Goal: Task Accomplishment & Management: Complete application form

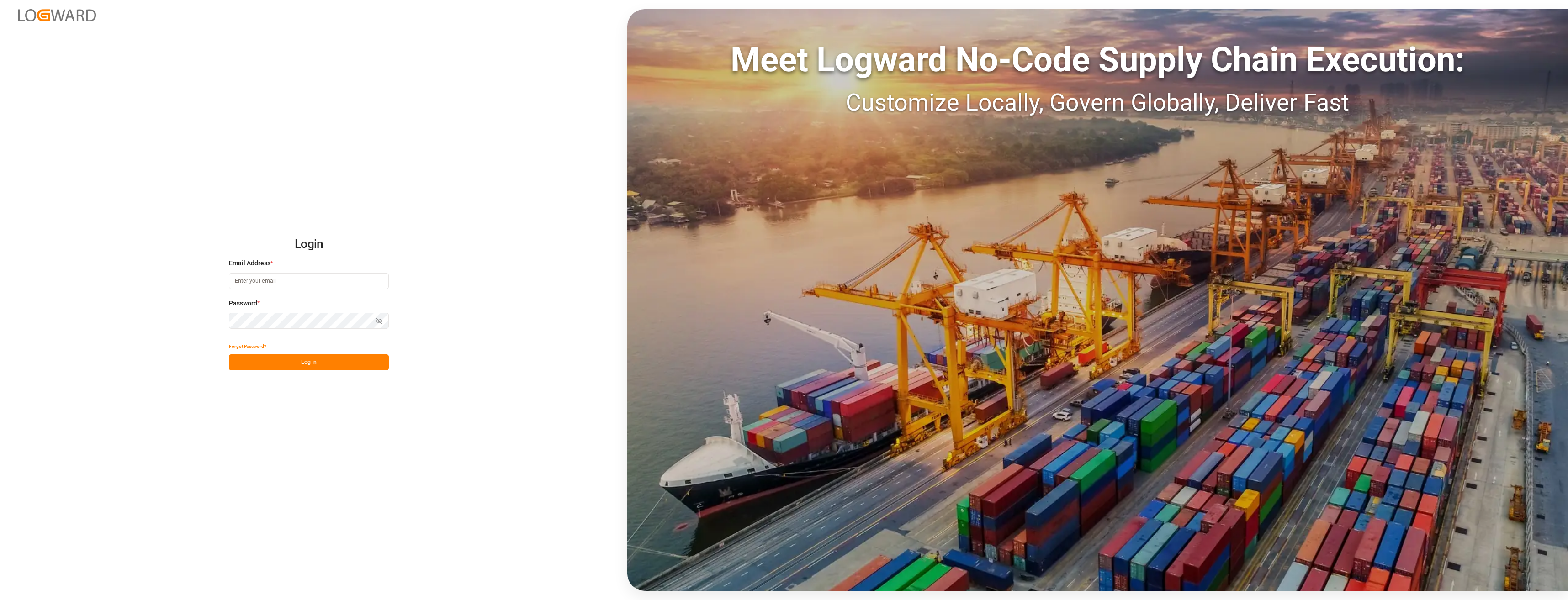
type input "[EMAIL_ADDRESS][PERSON_NAME][DOMAIN_NAME]"
click at [380, 321] on div "Show password" at bounding box center [309, 320] width 160 height 16
click at [380, 321] on icon "button" at bounding box center [380, 321] width 6 height 6
click at [304, 363] on button "Log In" at bounding box center [309, 362] width 160 height 16
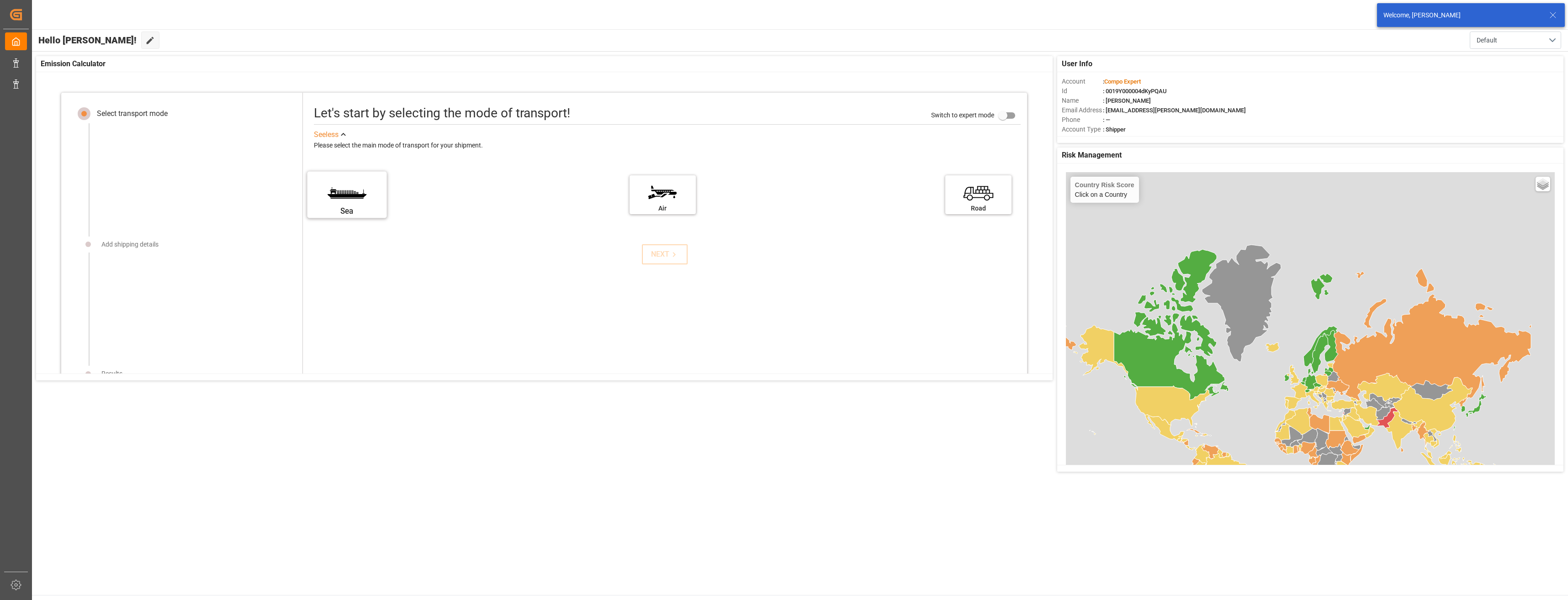
click at [375, 190] on label "Sea" at bounding box center [347, 192] width 68 height 38
click at [0, 0] on input "Sea" at bounding box center [0, 0] width 0 height 0
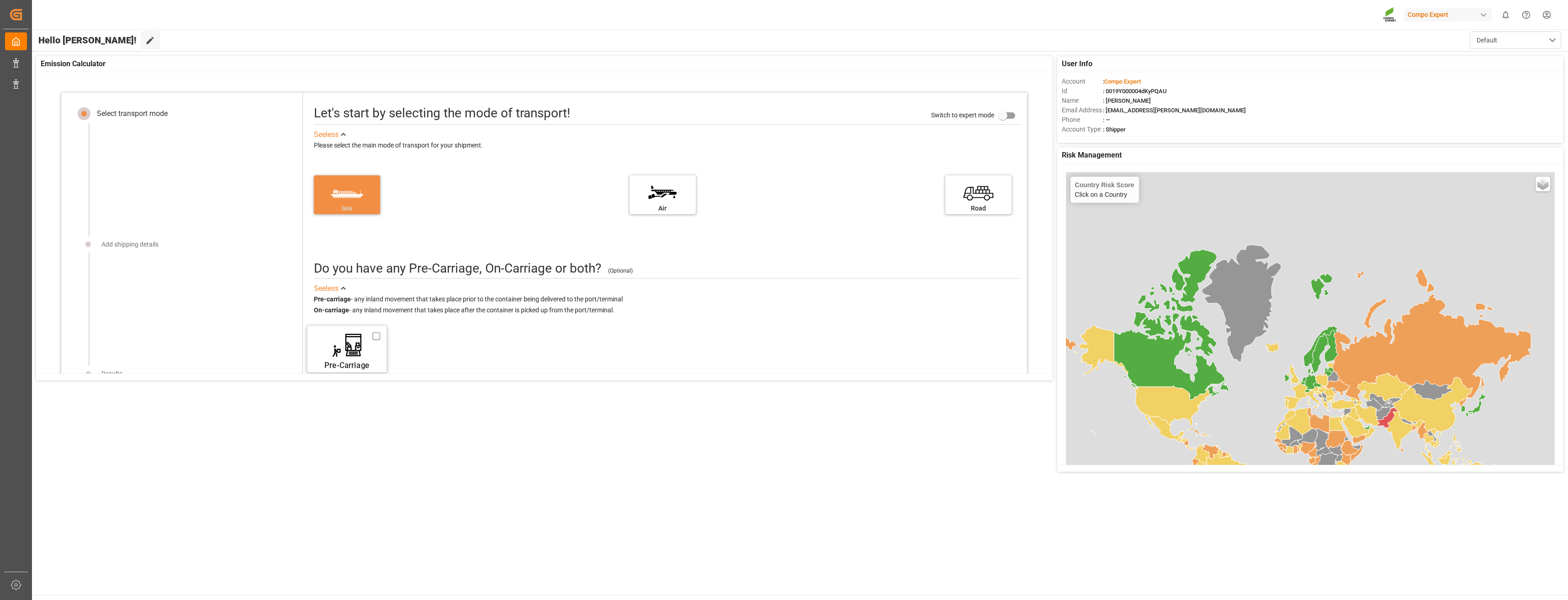
click at [350, 363] on div "Pre-Carriage" at bounding box center [347, 365] width 68 height 11
click at [373, 342] on input "Pre-Carriage" at bounding box center [376, 337] width 8 height 10
checkbox input "true"
click at [455, 353] on icon at bounding box center [459, 349] width 15 height 15
click at [458, 351] on div "Road Rail Sea Air Barge" at bounding box center [463, 349] width 139 height 18
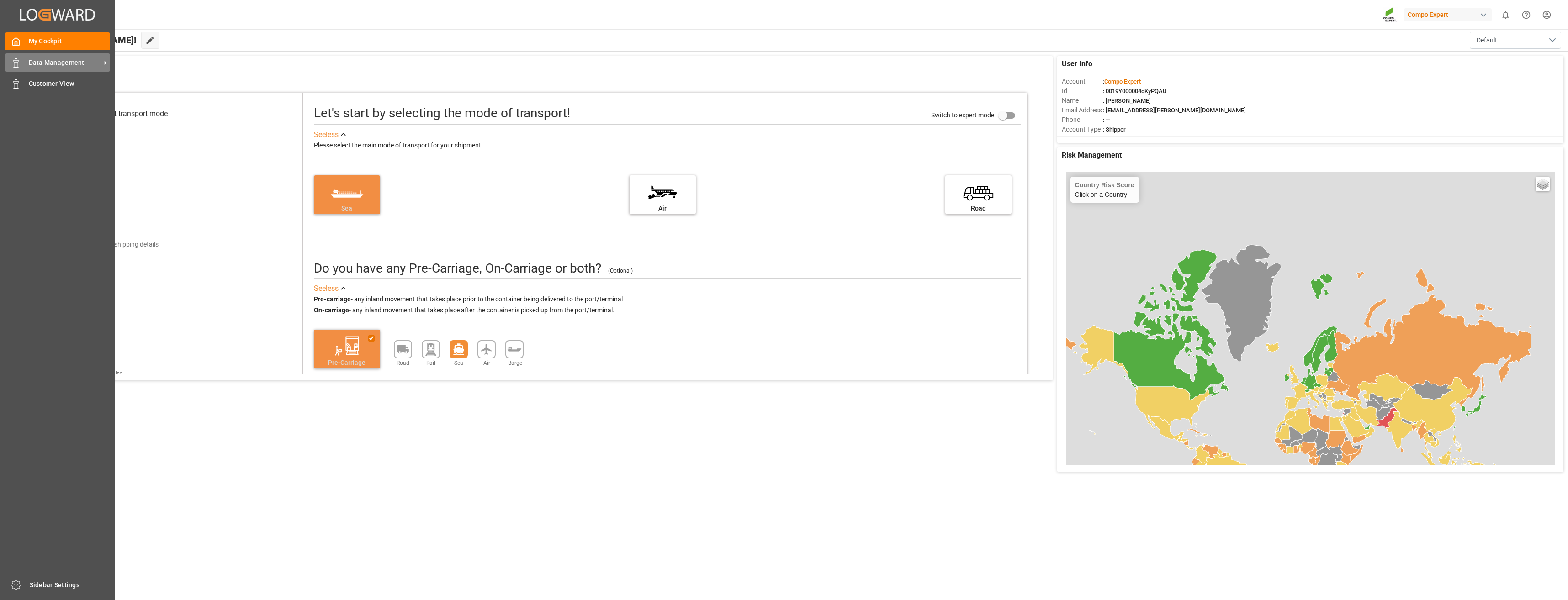
click at [58, 55] on div "Data Management Data Management" at bounding box center [57, 62] width 105 height 18
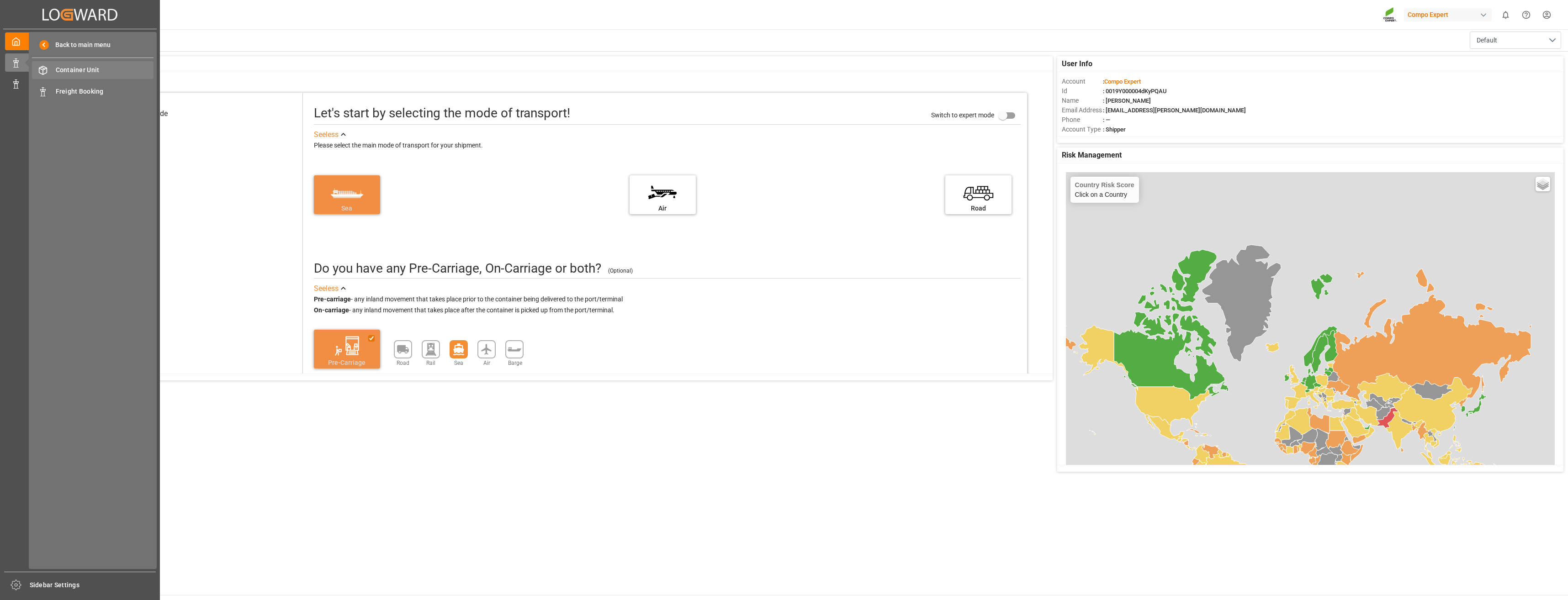
click at [85, 70] on span "Container Unit" at bounding box center [104, 70] width 98 height 10
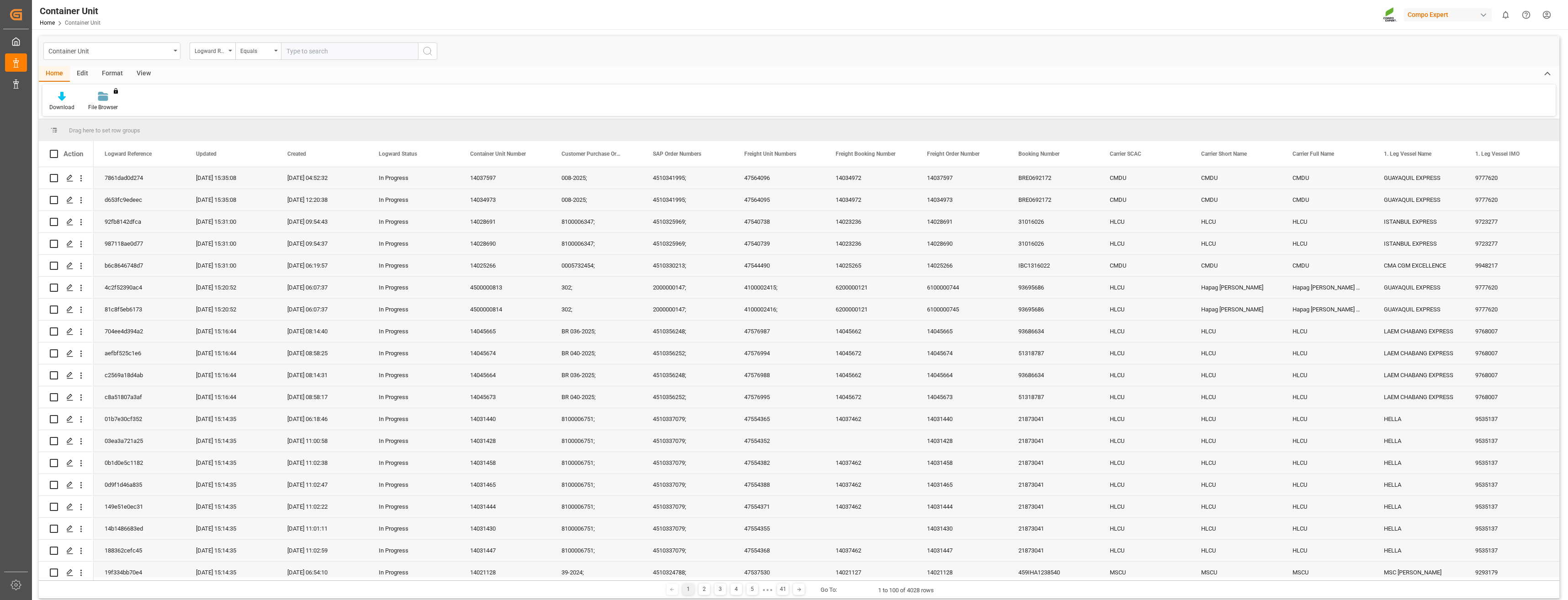
click at [84, 73] on div "Edit" at bounding box center [82, 74] width 25 height 15
click at [115, 73] on div "Format" at bounding box center [112, 74] width 35 height 15
click at [142, 73] on div "View" at bounding box center [144, 74] width 28 height 15
click at [61, 98] on icon at bounding box center [58, 96] width 9 height 9
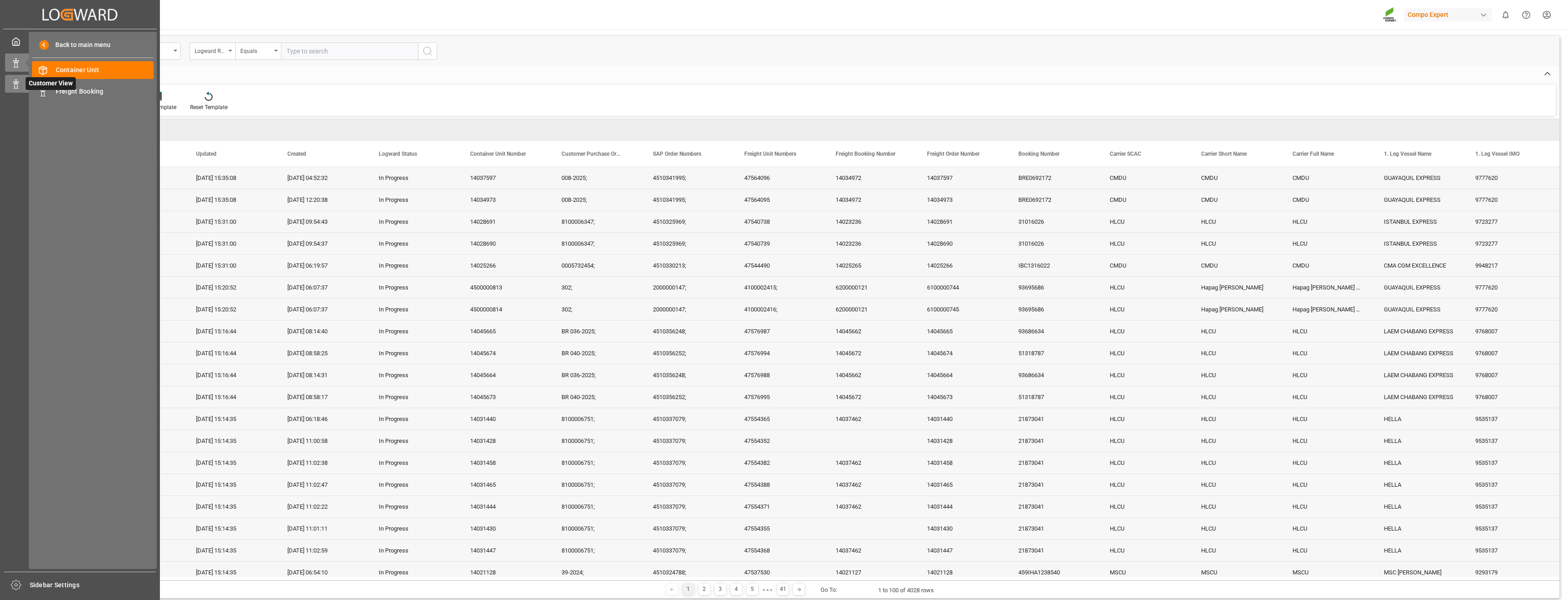
click at [15, 88] on icon at bounding box center [15, 84] width 9 height 9
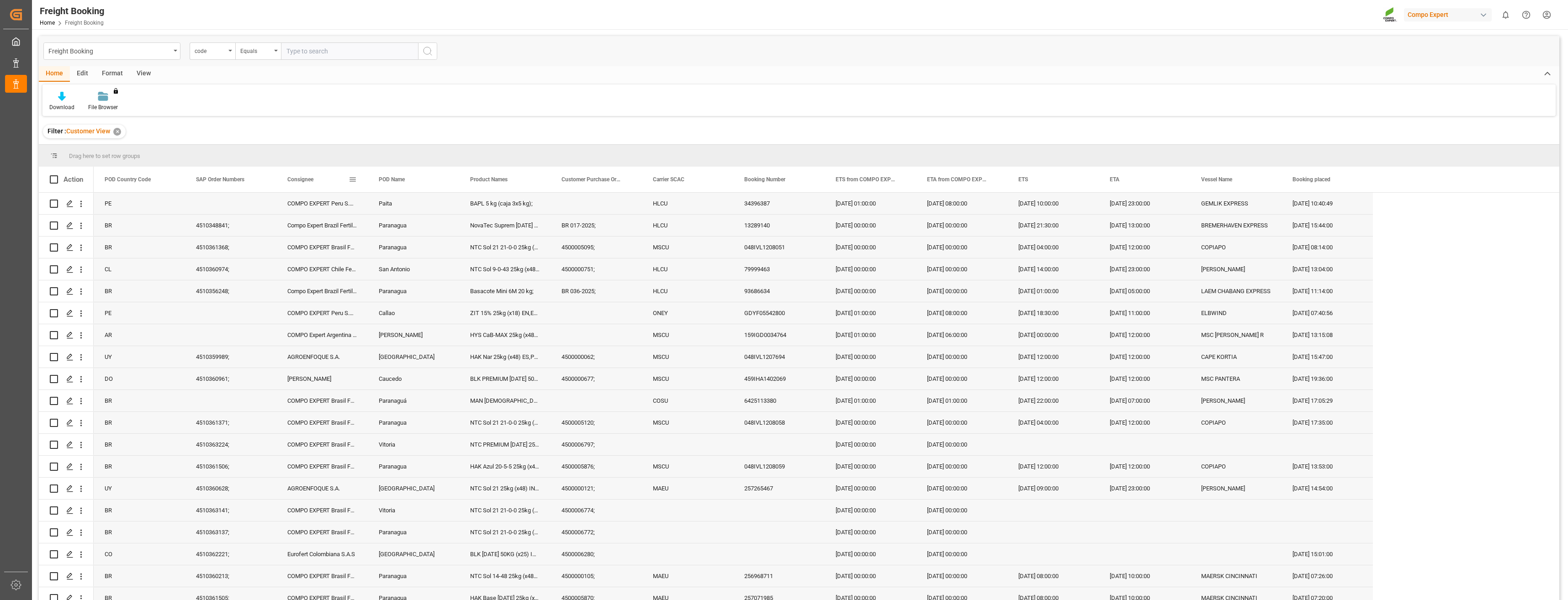
click at [311, 178] on span "Consignee" at bounding box center [300, 179] width 26 height 6
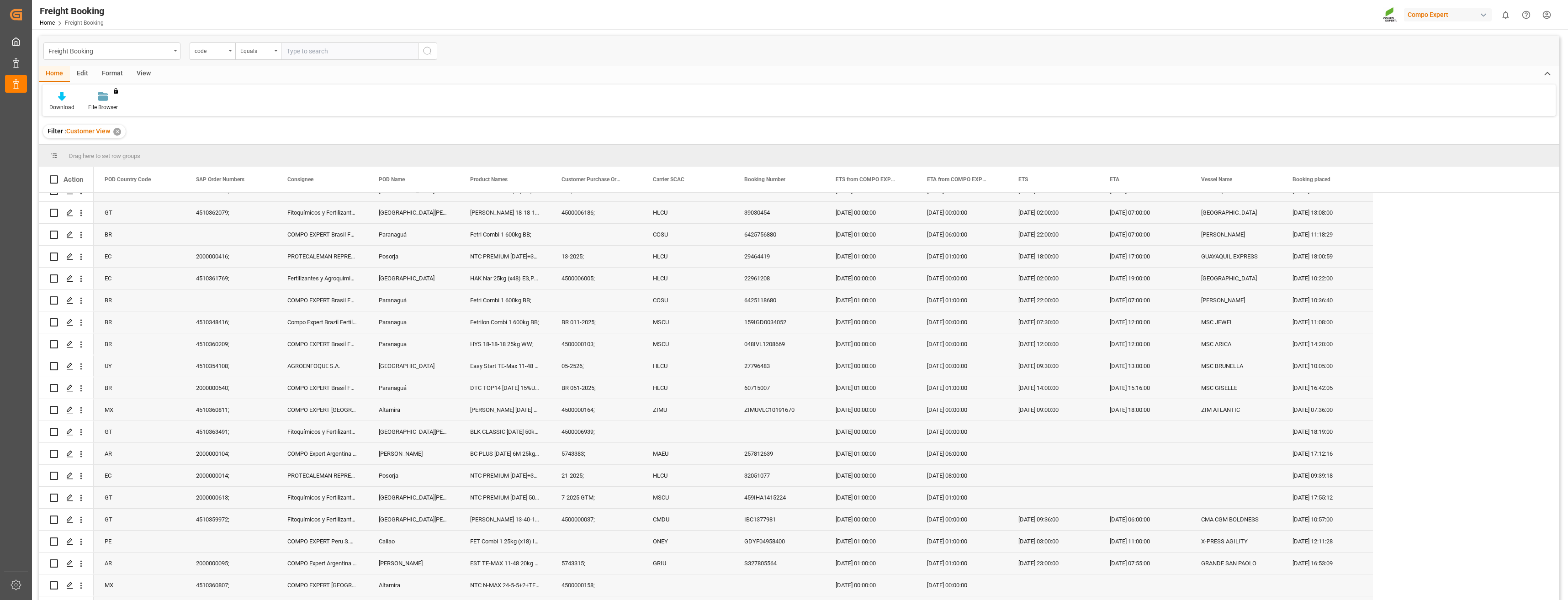
scroll to position [1644, 0]
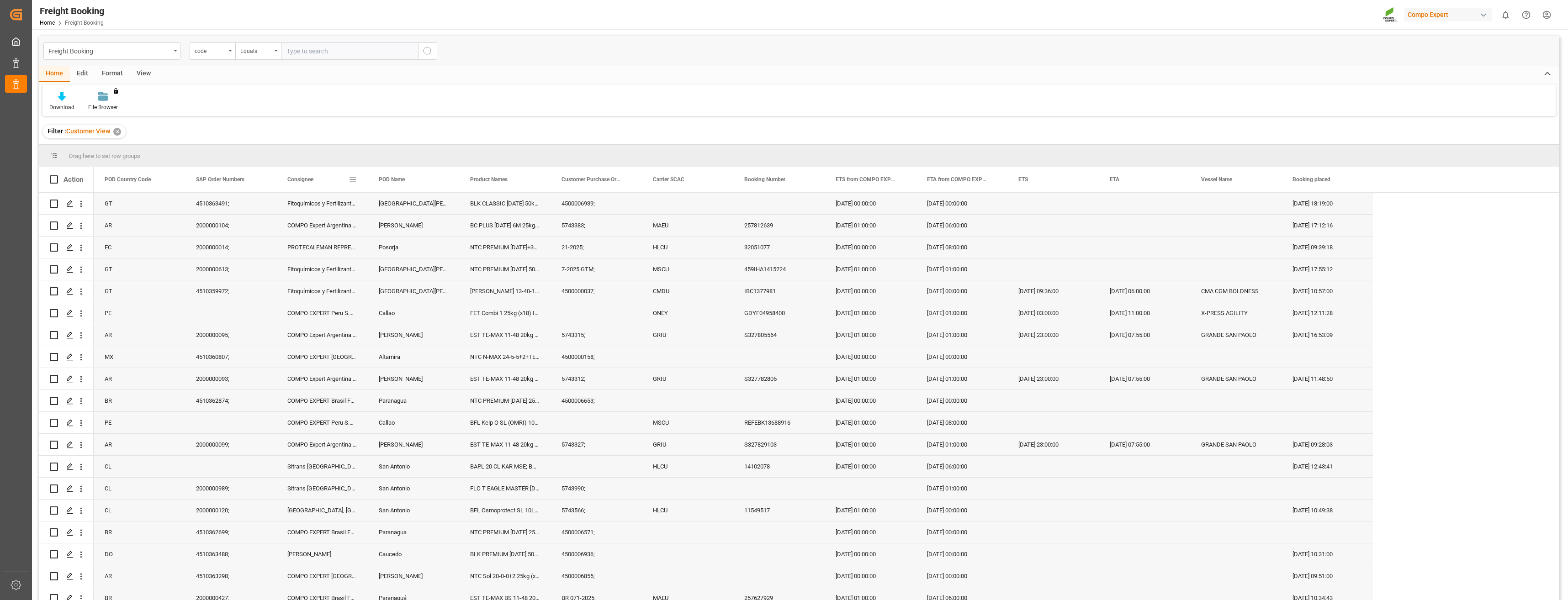
click at [307, 176] on span "Consignee" at bounding box center [300, 179] width 26 height 6
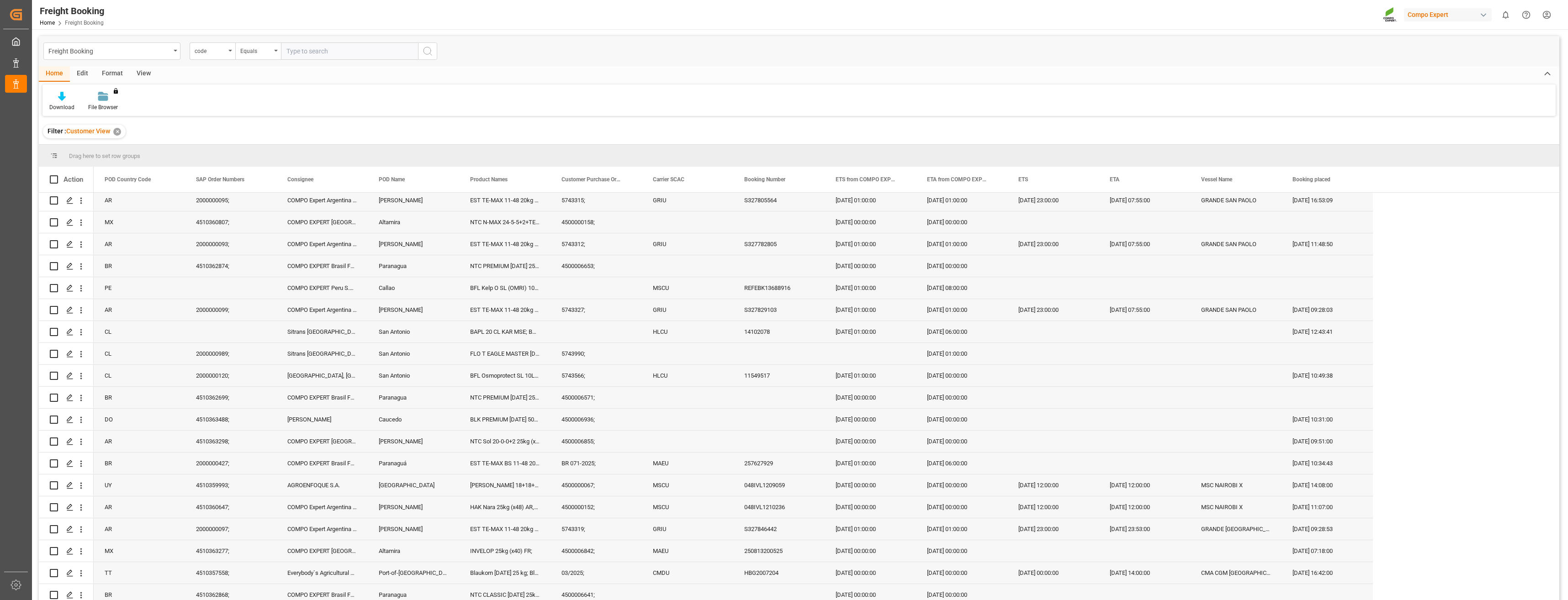
scroll to position [135, 0]
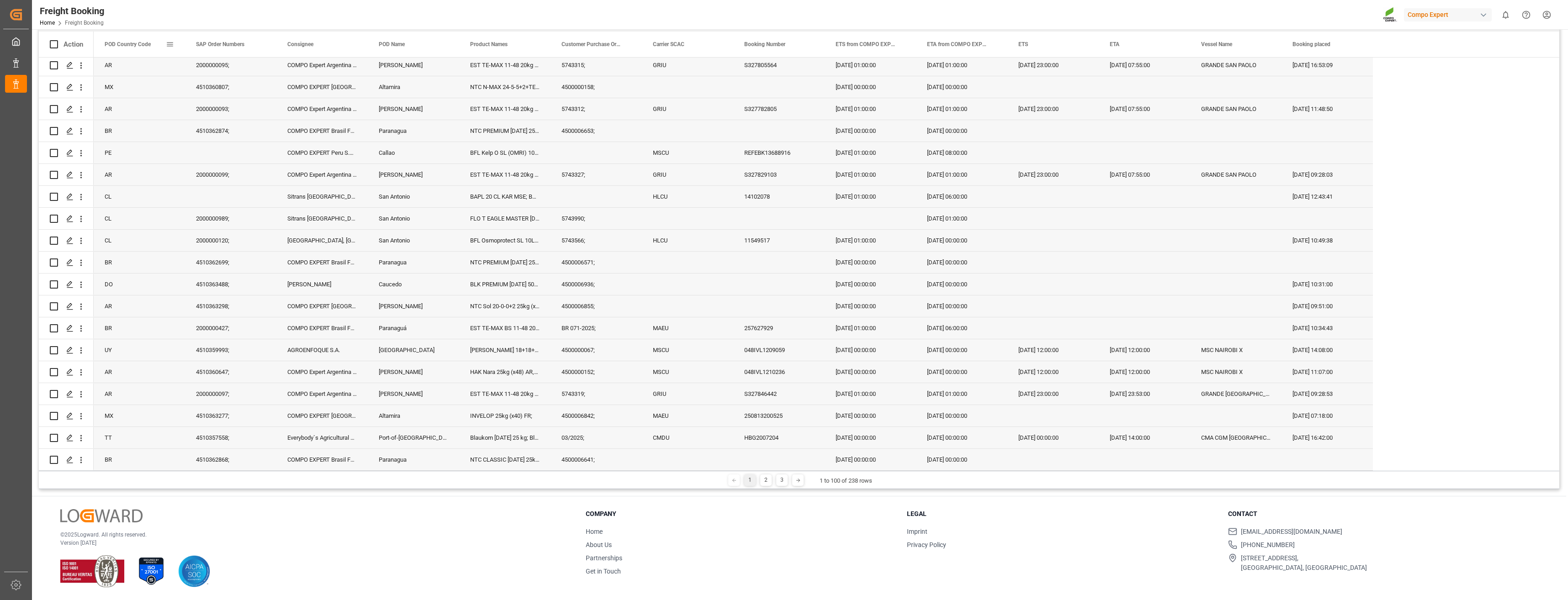
click at [120, 44] on span "POD Country Code" at bounding box center [128, 44] width 46 height 6
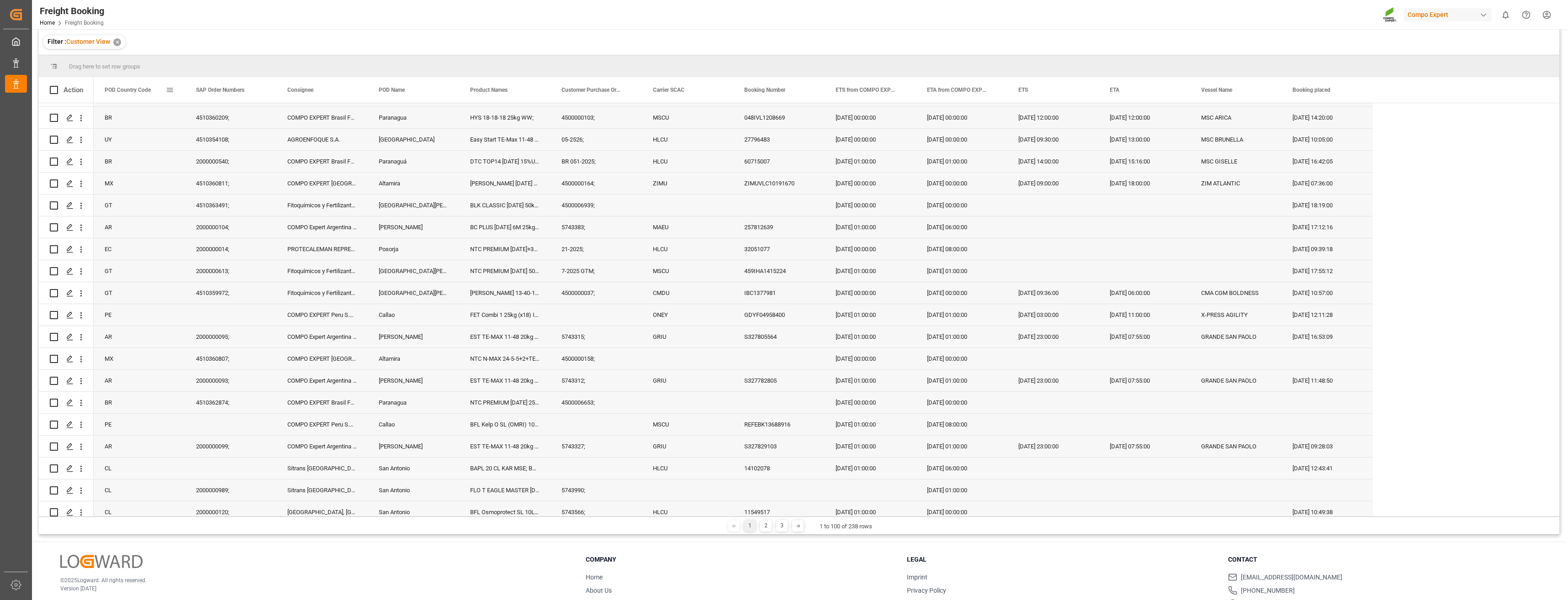
click at [147, 87] on span "POD Country Code" at bounding box center [128, 89] width 46 height 6
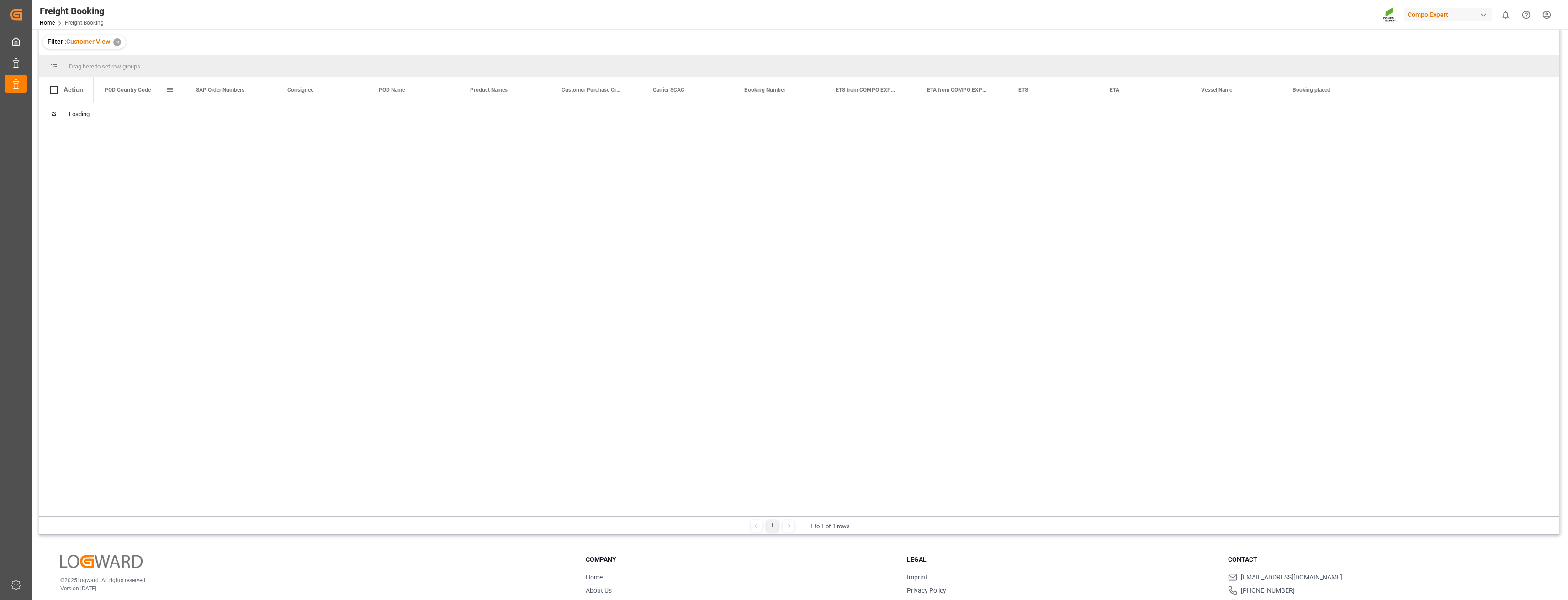
click at [170, 92] on span at bounding box center [170, 90] width 8 height 8
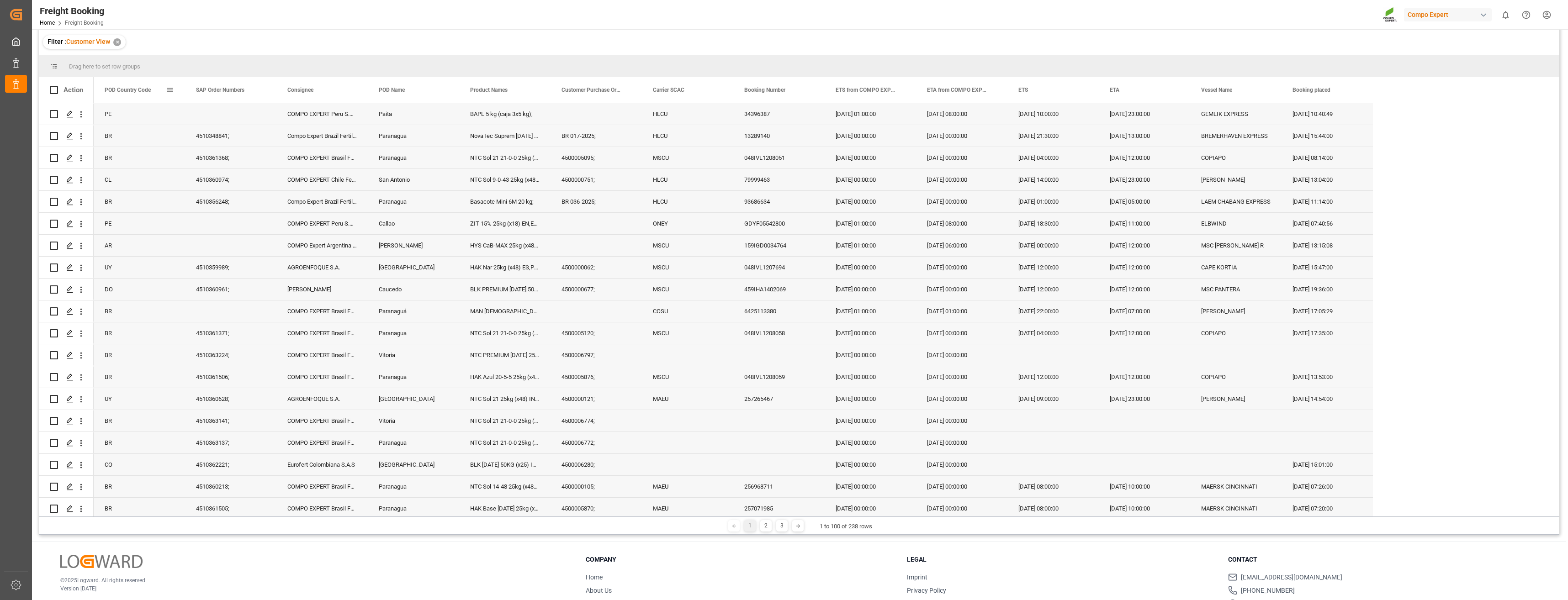
click at [145, 86] on div "POD Country Code" at bounding box center [135, 90] width 61 height 25
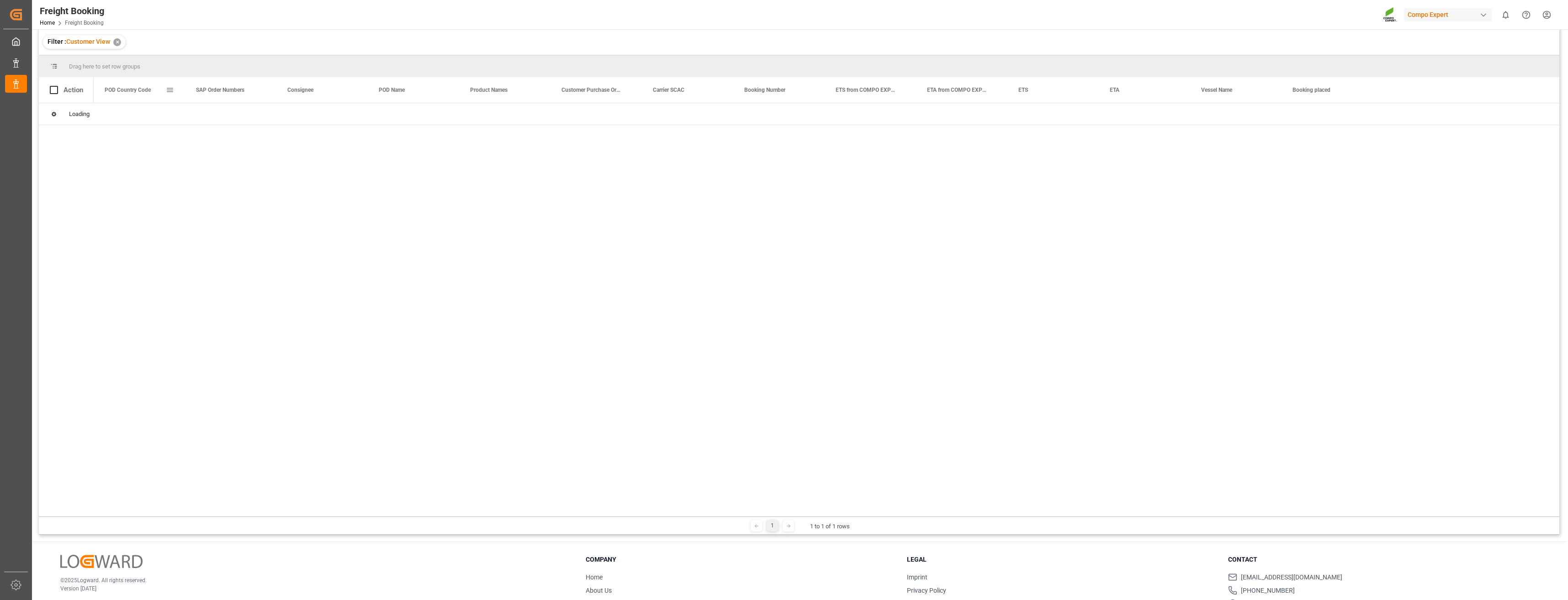
click at [175, 89] on div "POD Country Code" at bounding box center [139, 90] width 92 height 25
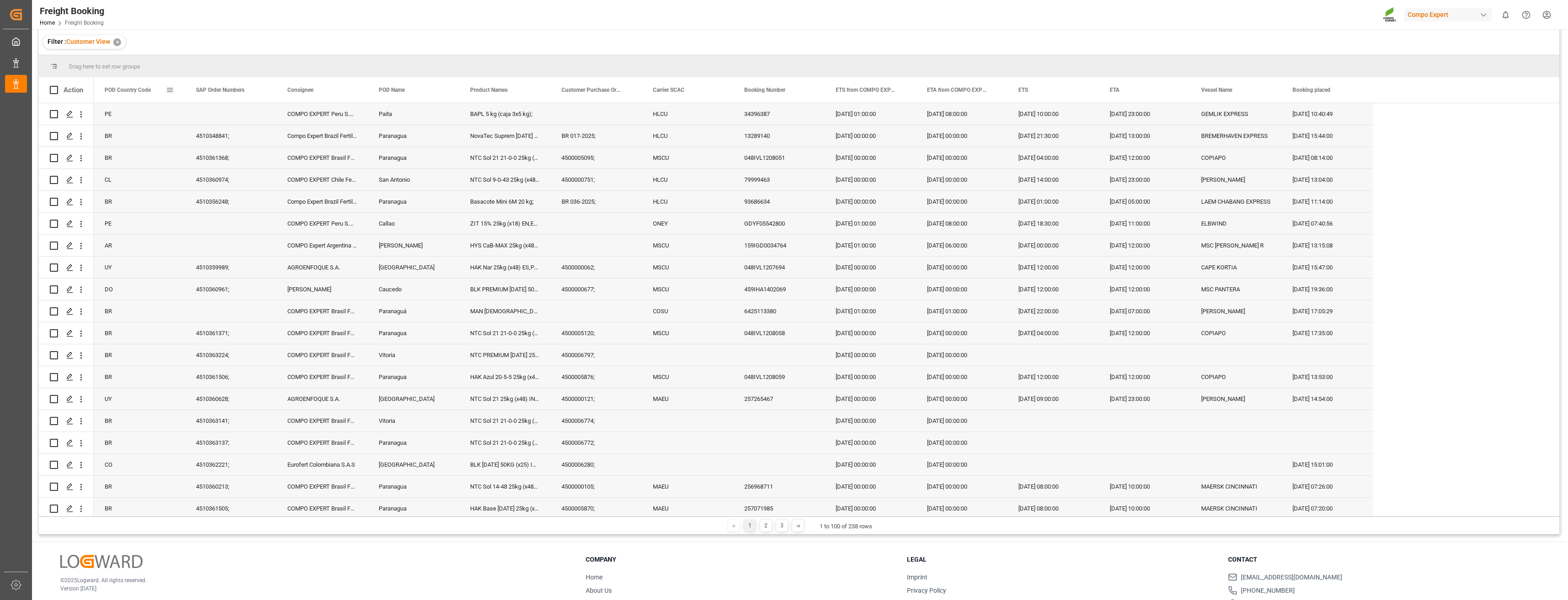
click at [169, 90] on span at bounding box center [170, 90] width 8 height 8
click at [235, 177] on span "Group by POD Country Code" at bounding box center [220, 178] width 87 height 18
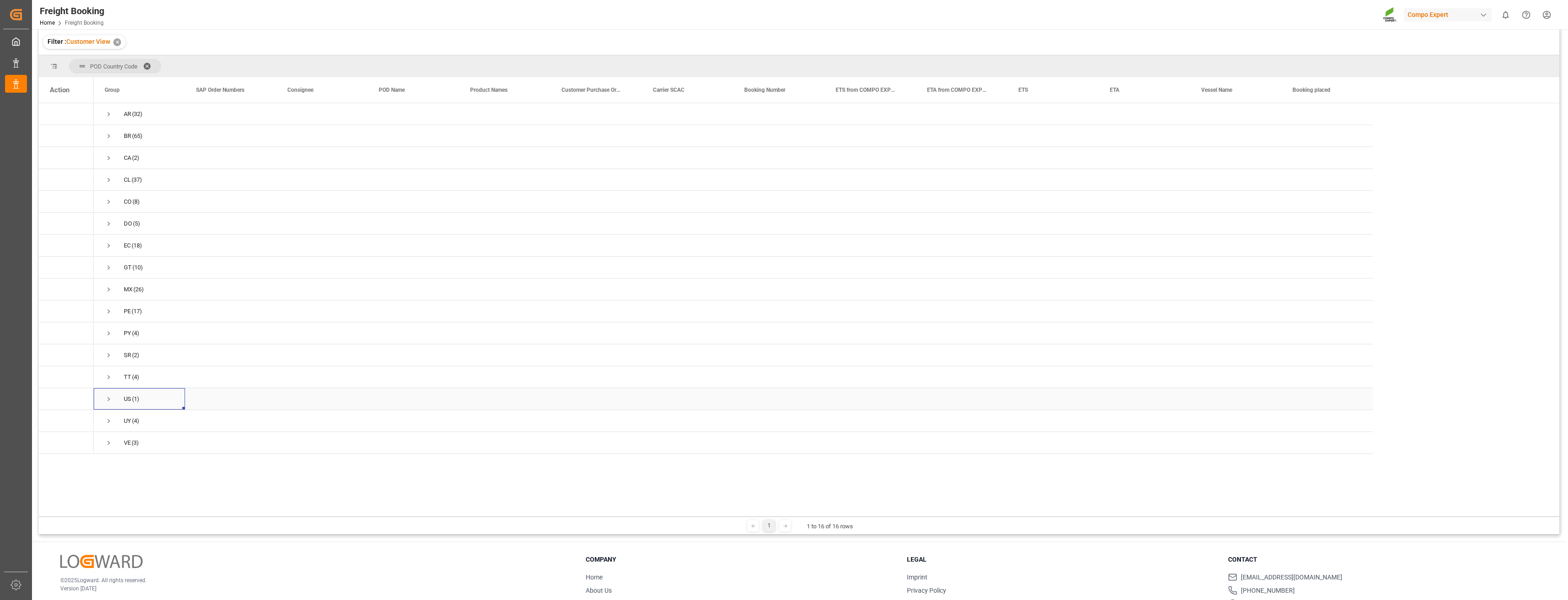
click at [110, 399] on span "Press SPACE to select this row." at bounding box center [109, 399] width 8 height 8
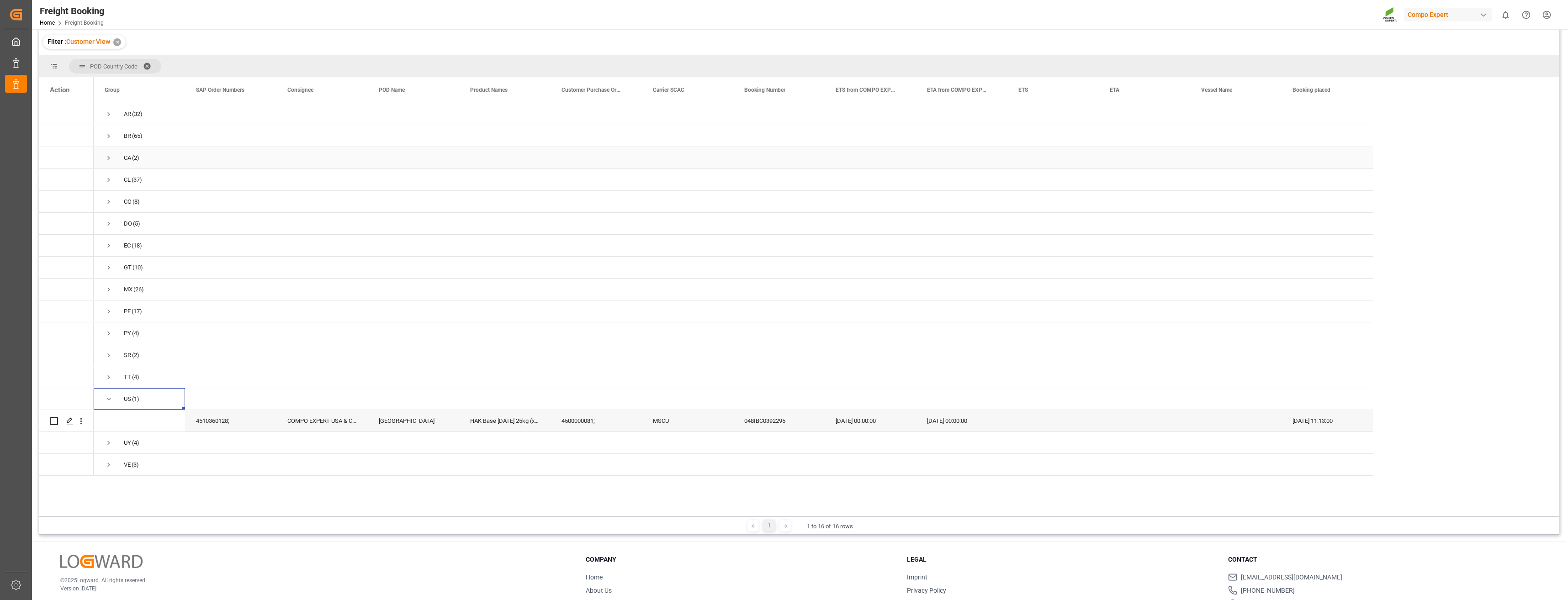
click at [109, 156] on span "Press SPACE to select this row." at bounding box center [109, 158] width 8 height 8
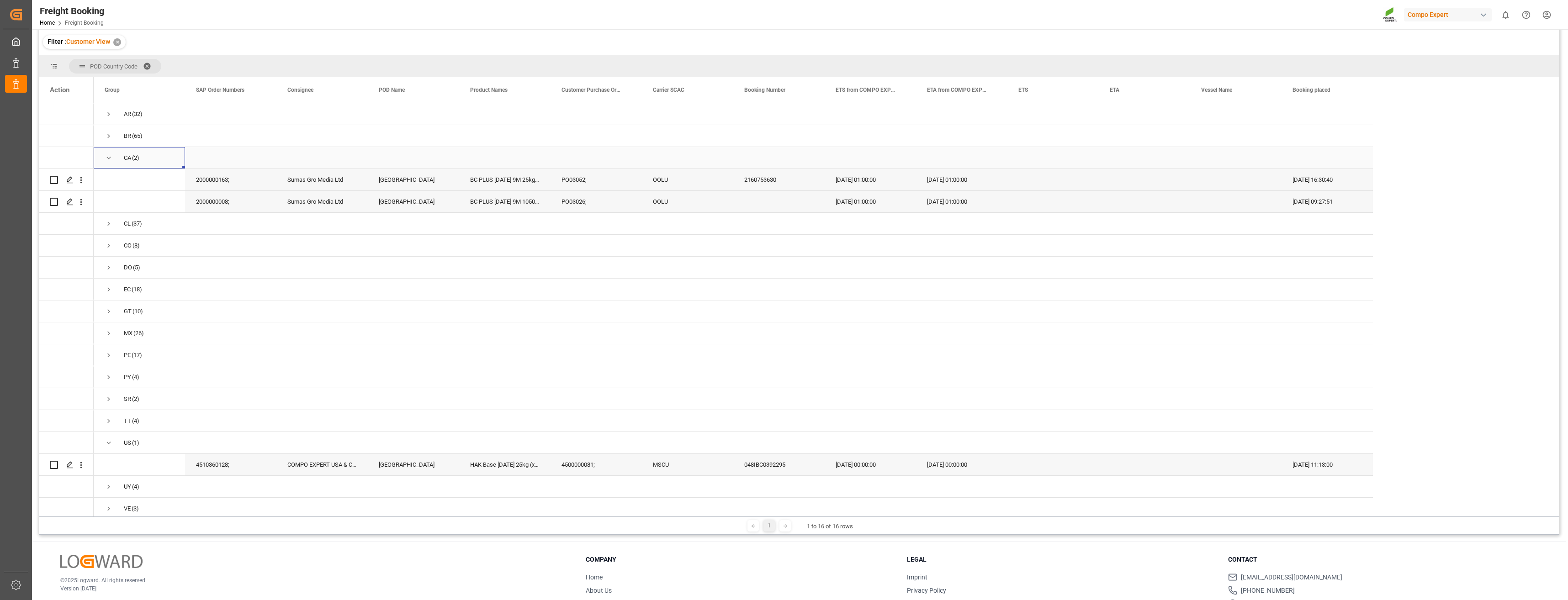
click at [108, 156] on span "Press SPACE to select this row." at bounding box center [109, 158] width 8 height 8
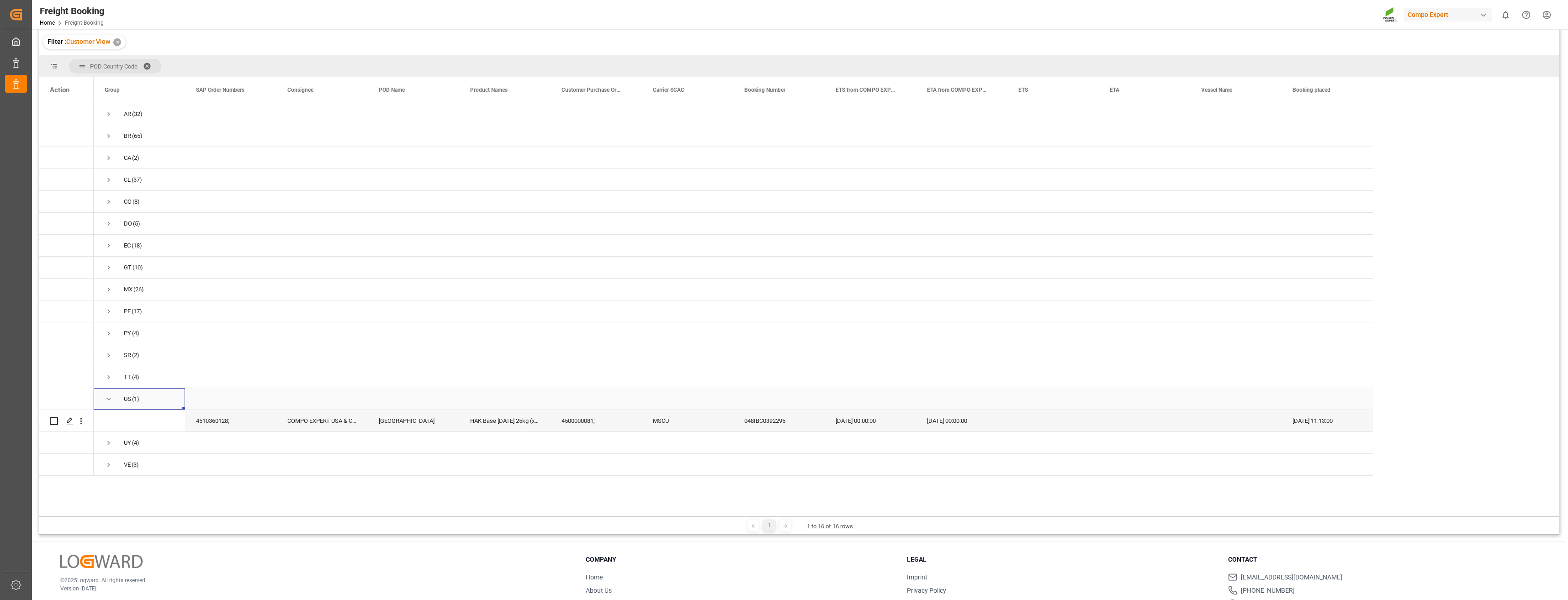
click at [109, 401] on span "Press SPACE to select this row." at bounding box center [109, 399] width 8 height 8
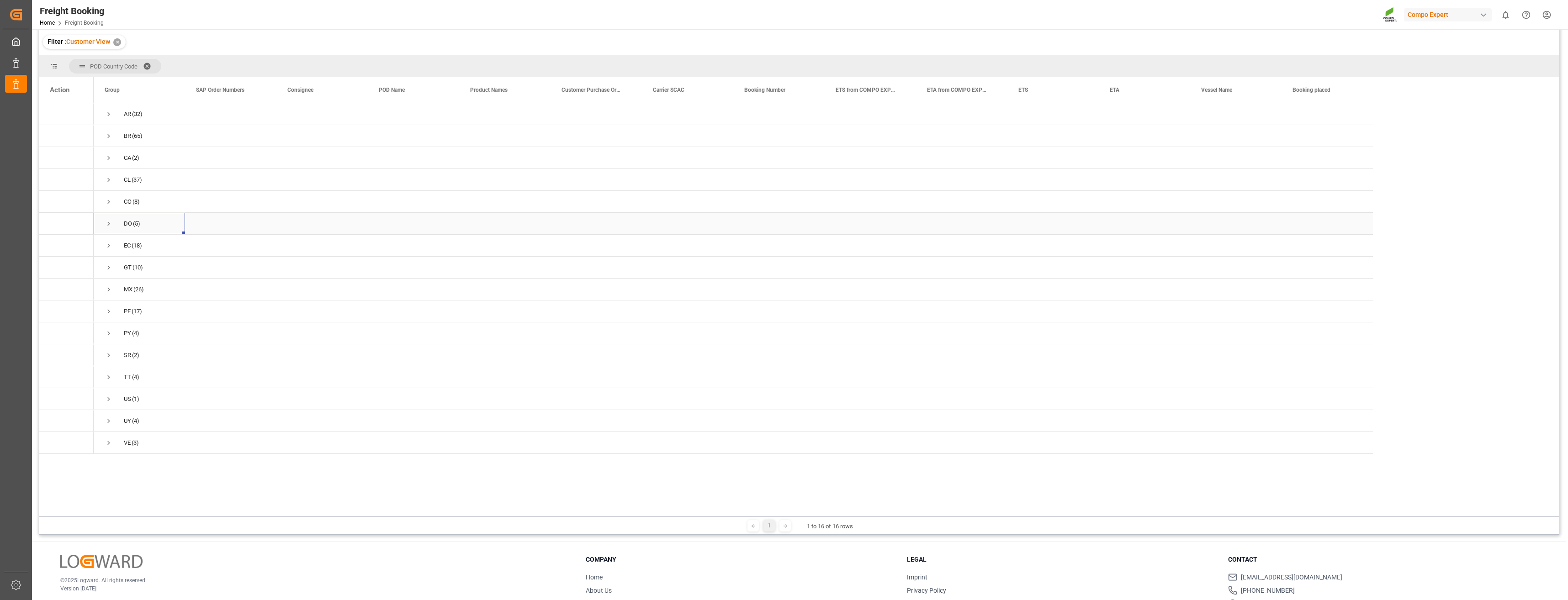
click at [108, 224] on span "Press SPACE to select this row." at bounding box center [109, 224] width 8 height 8
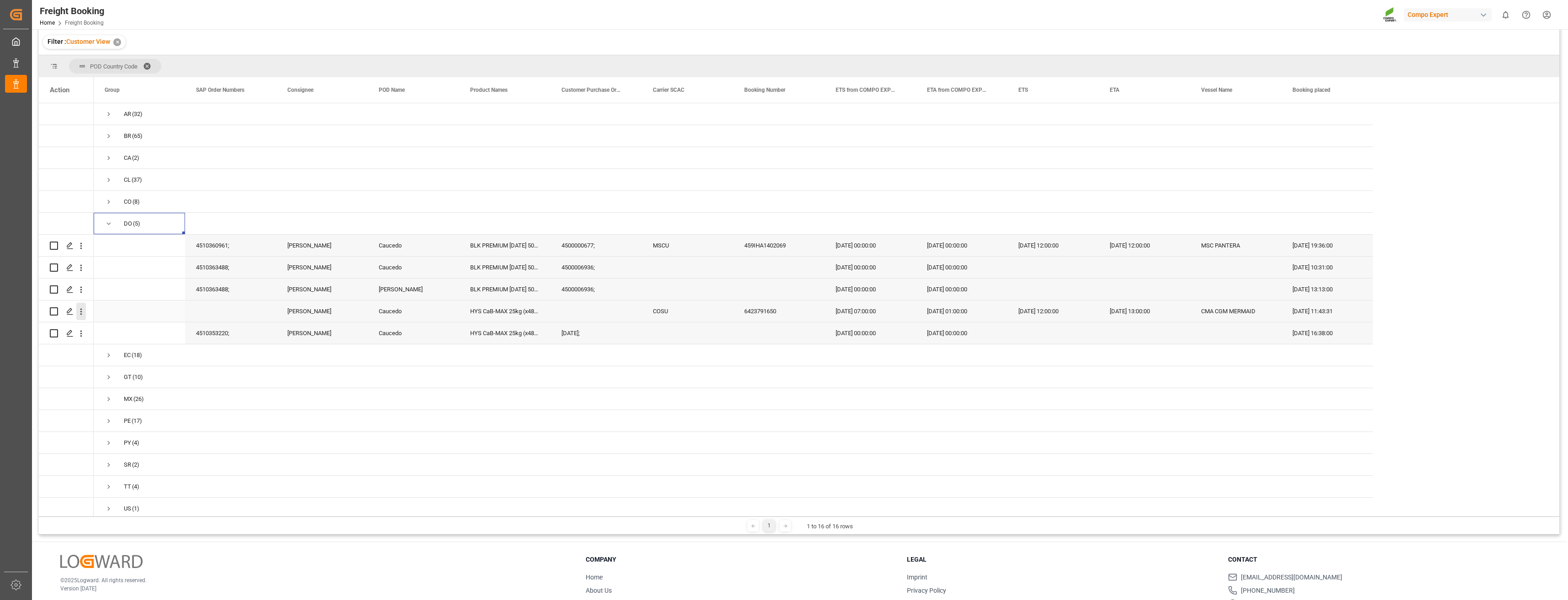
click at [82, 313] on icon "open menu" at bounding box center [81, 312] width 10 height 10
click at [116, 325] on div "Open in new tab" at bounding box center [133, 331] width 113 height 19
click at [84, 332] on icon "open menu" at bounding box center [81, 334] width 10 height 10
click at [111, 351] on span "Open in new tab" at bounding box center [141, 353] width 83 height 10
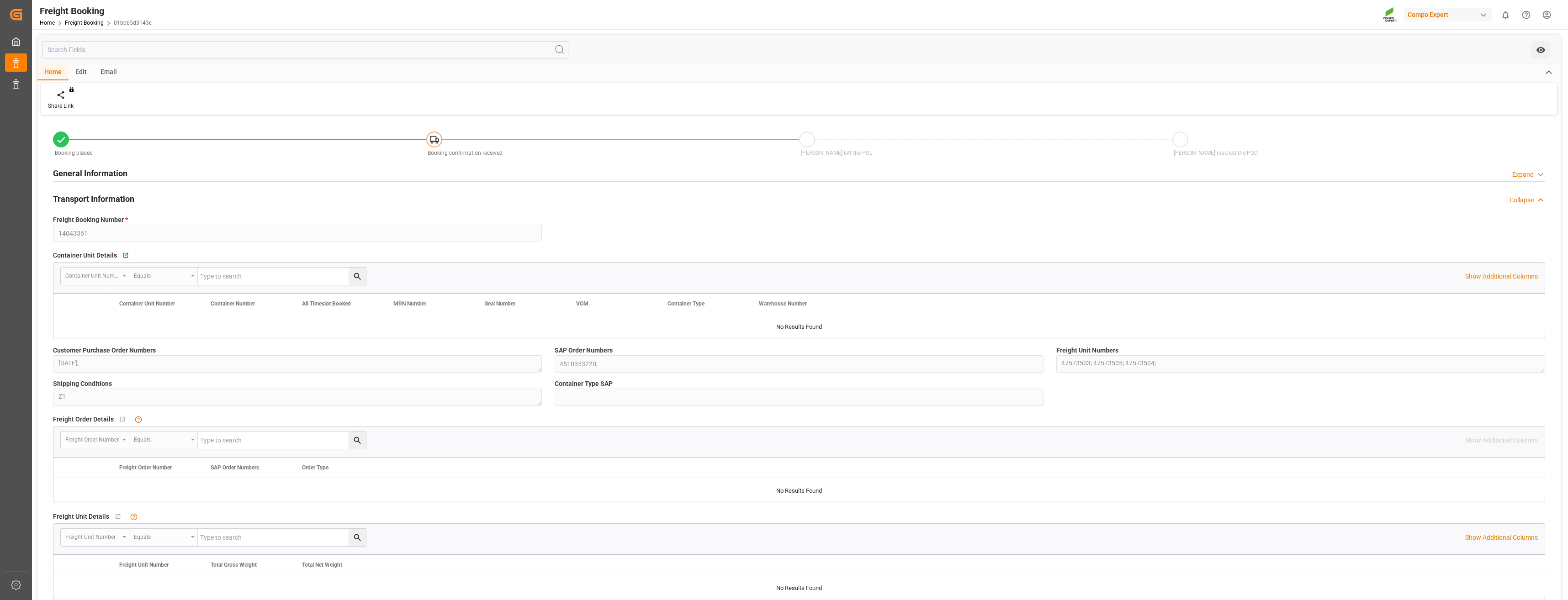
type input "PLGDN"
type input "DOCAU"
type input "60"
type input "19.06.2025 00:00"
type input "16.07.2025 00:00"
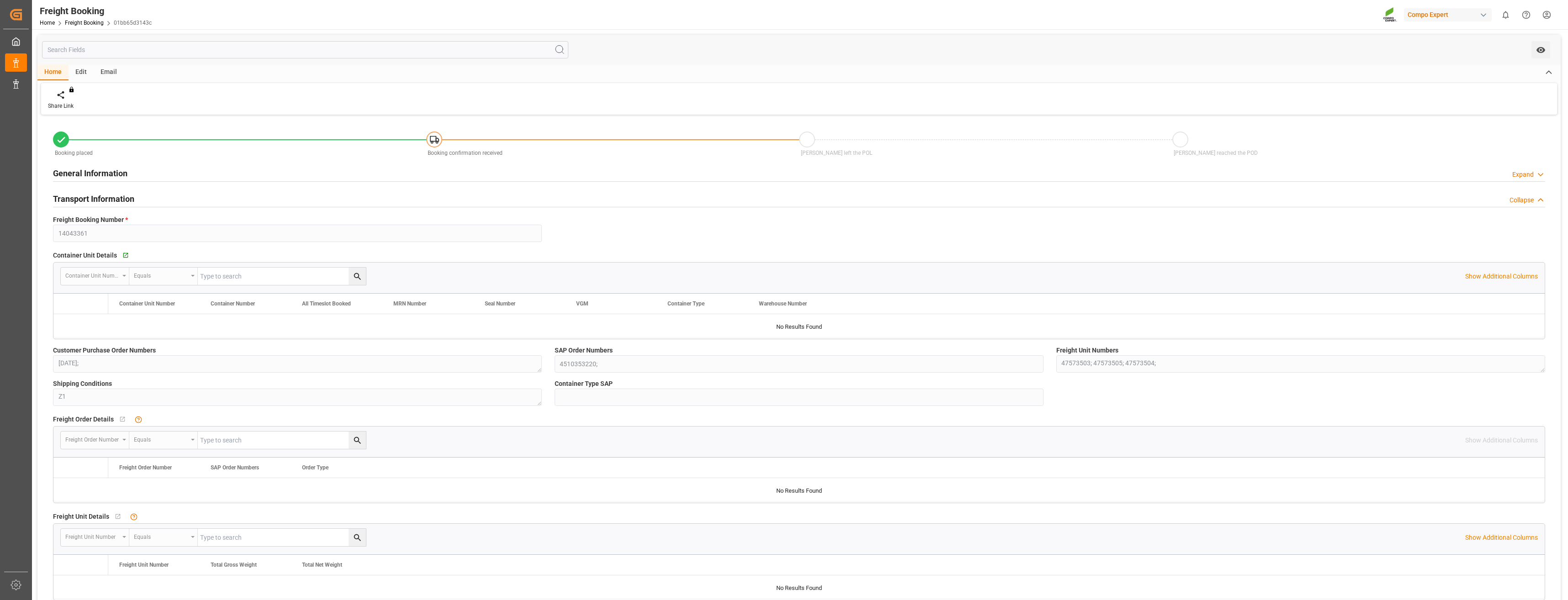
type input "14.08.2025 00:00"
type input "04.06.2025 16:38"
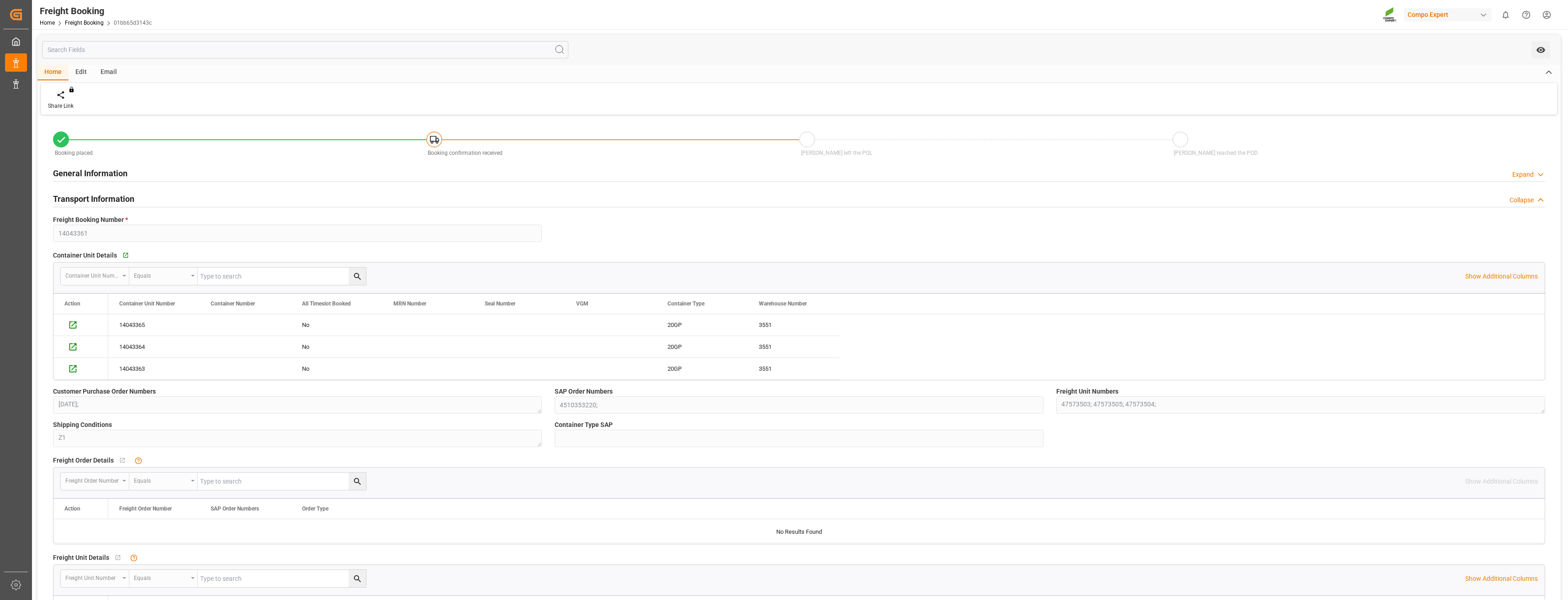
click at [87, 77] on div "Edit" at bounding box center [81, 73] width 25 height 15
click at [102, 77] on div "Email" at bounding box center [108, 73] width 30 height 15
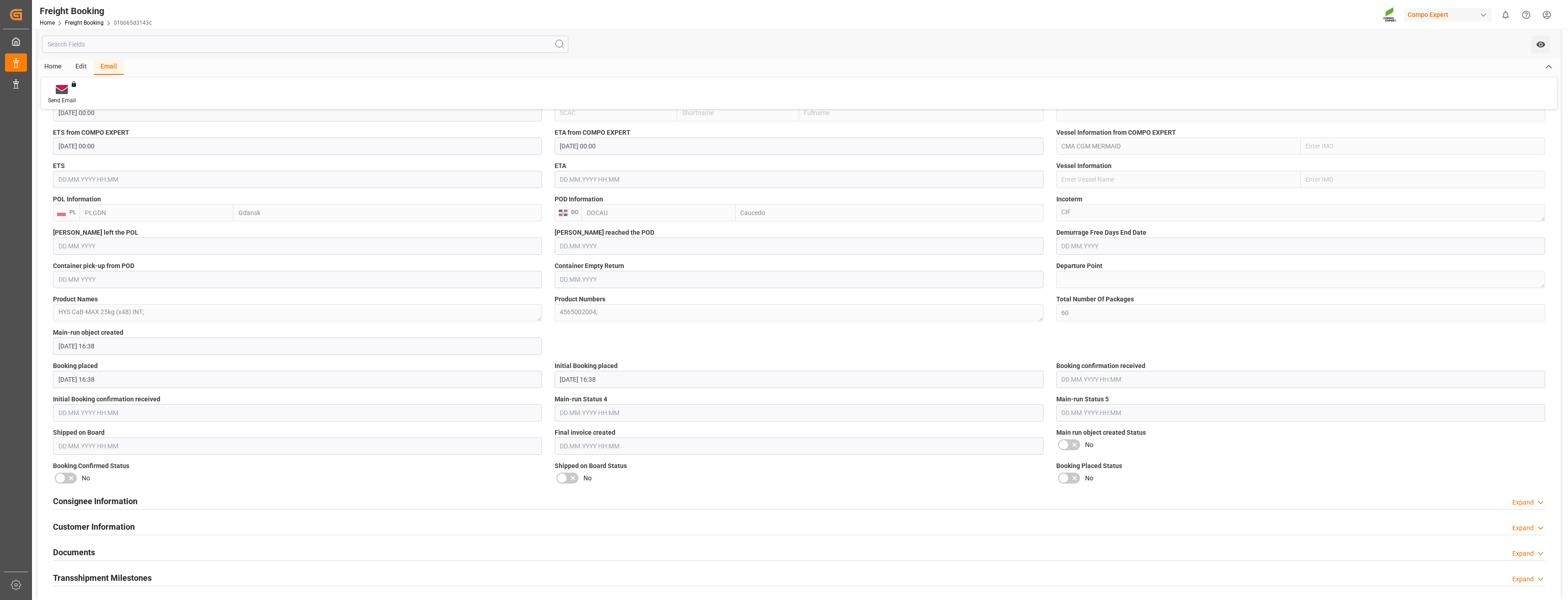
scroll to position [639, 0]
